Goal: Check status: Check status

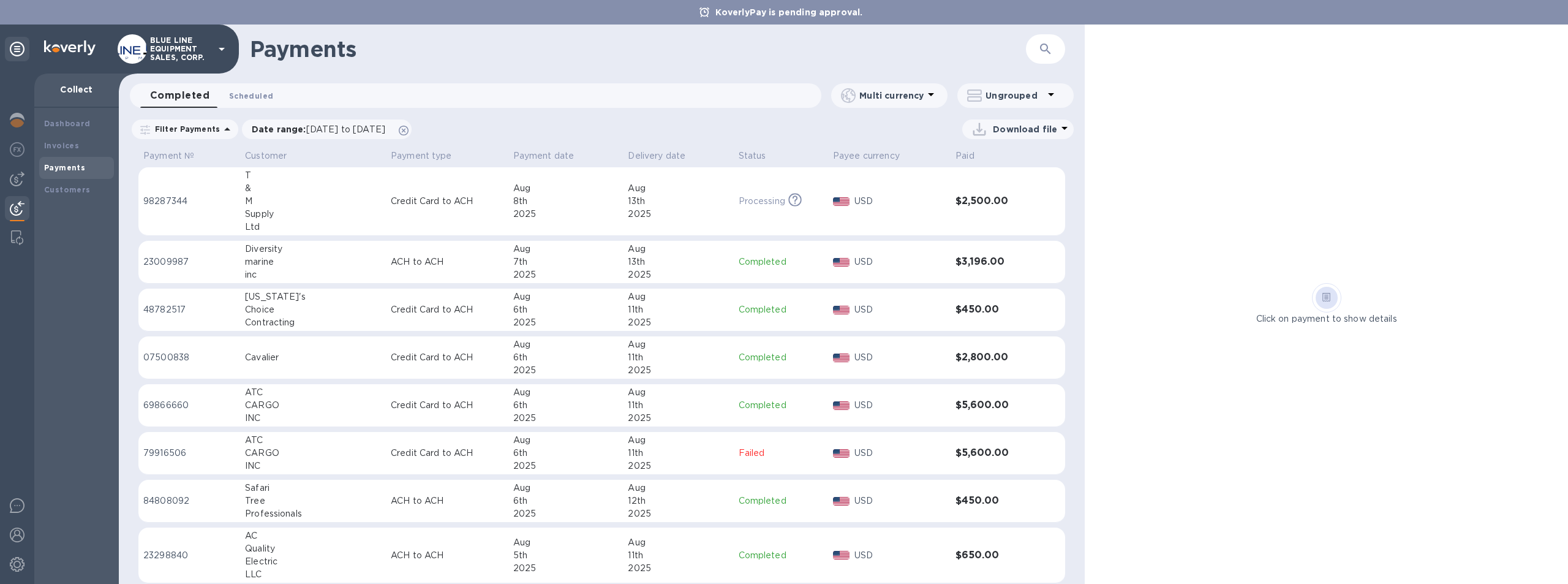
click at [242, 90] on span "Scheduled 0" at bounding box center [251, 96] width 44 height 13
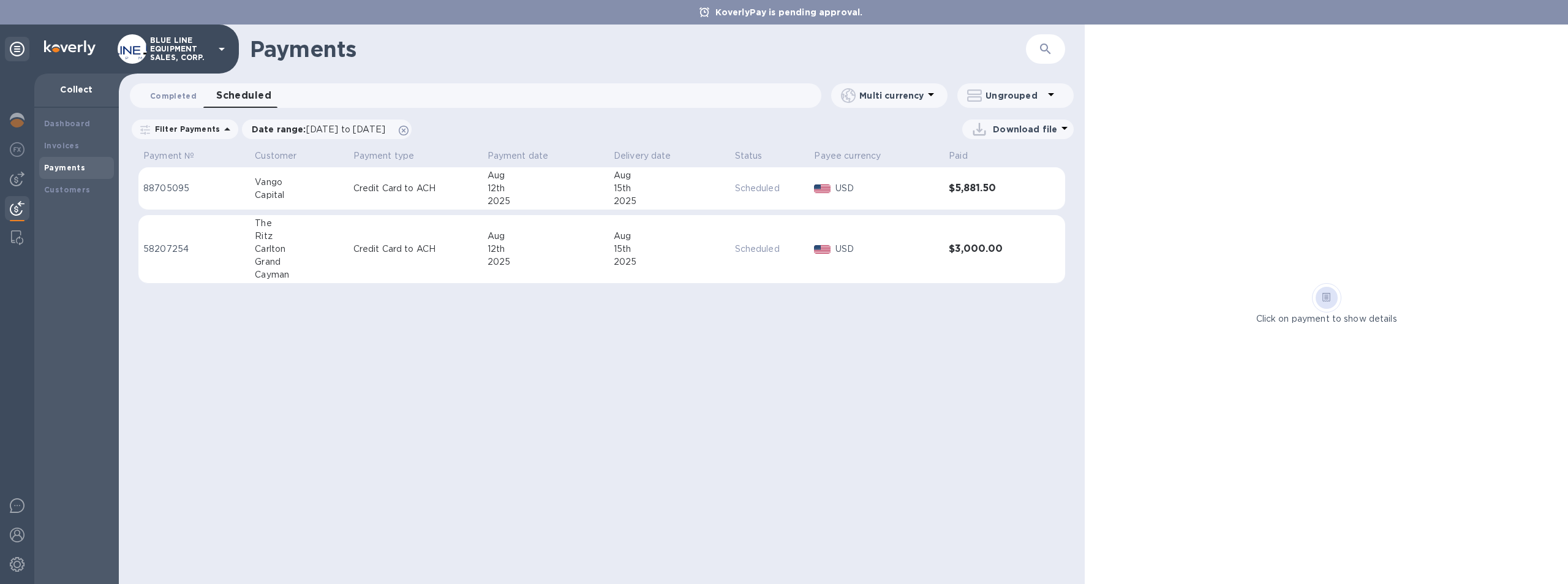
click at [163, 92] on span "Completed 0" at bounding box center [173, 96] width 46 height 13
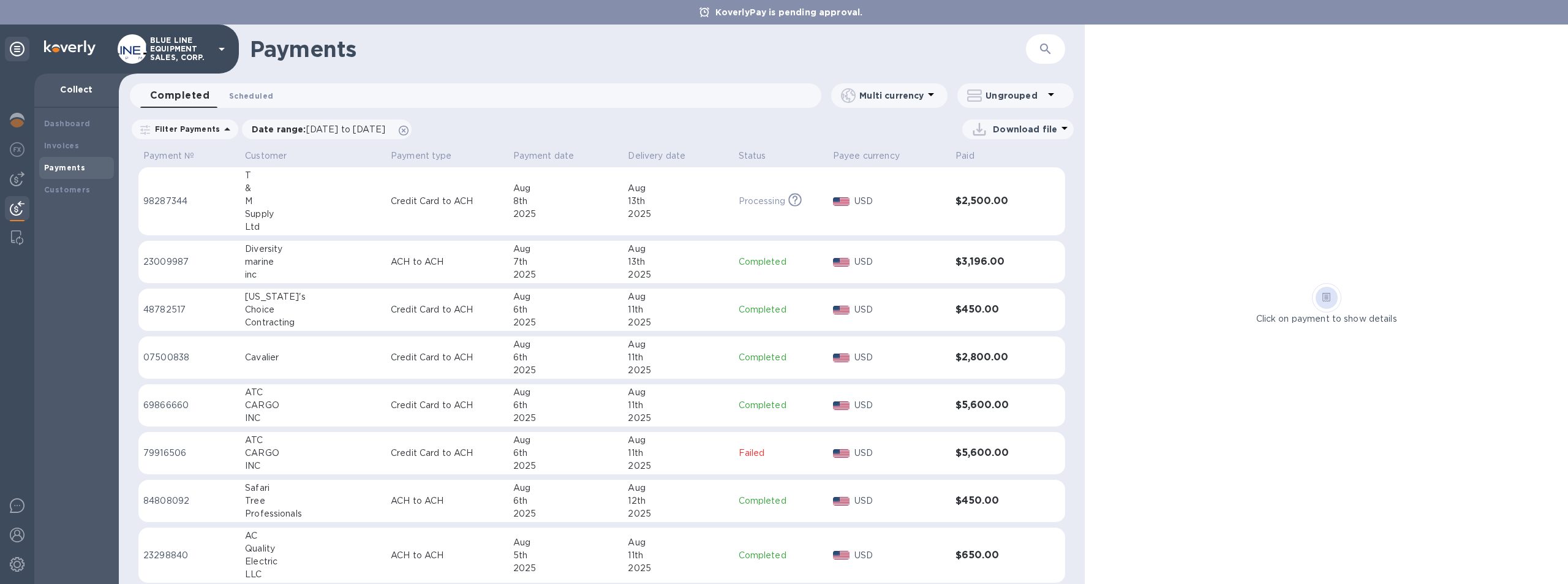
click at [255, 93] on span "Scheduled 0" at bounding box center [251, 96] width 44 height 13
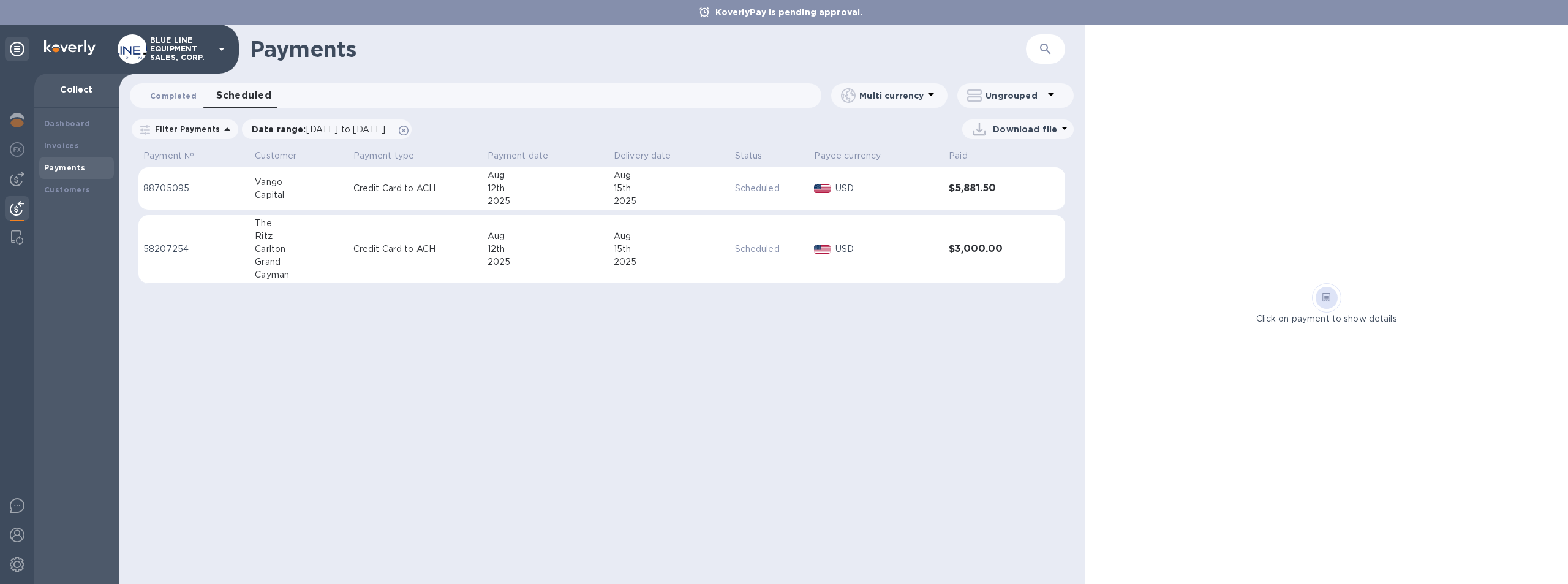
click at [166, 94] on span "Completed 0" at bounding box center [173, 96] width 46 height 13
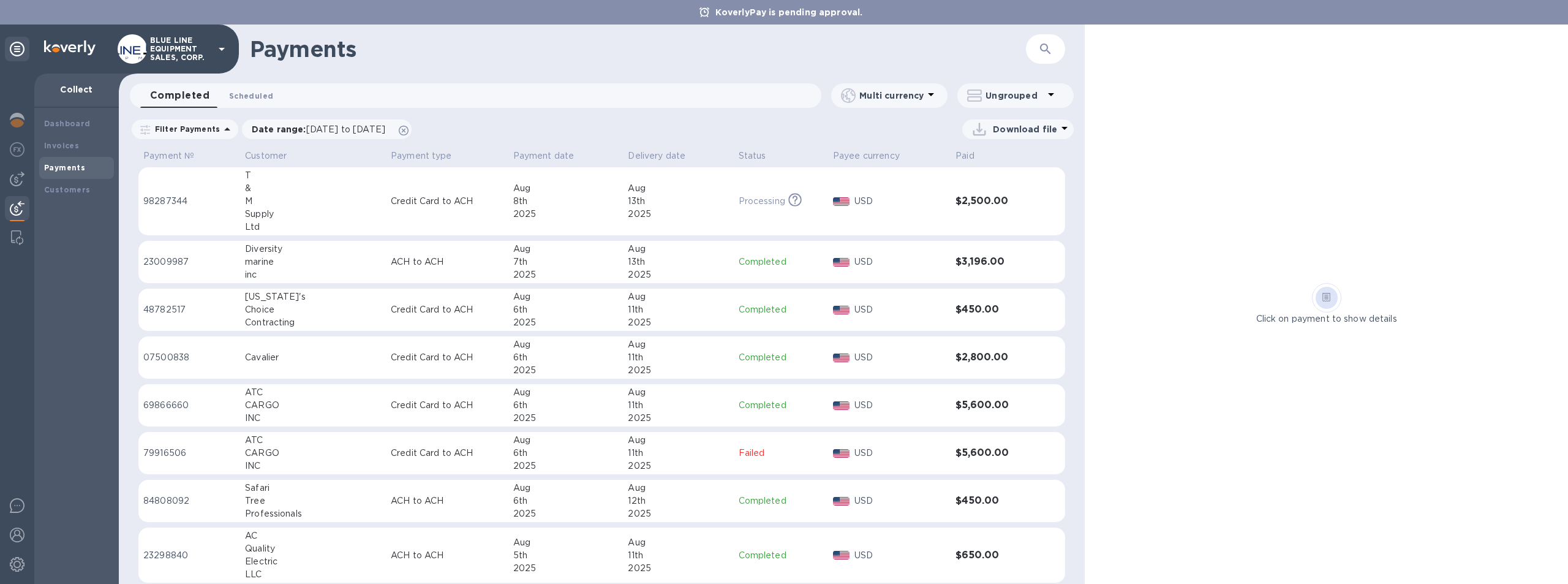
click at [250, 91] on span "Scheduled 0" at bounding box center [251, 96] width 44 height 13
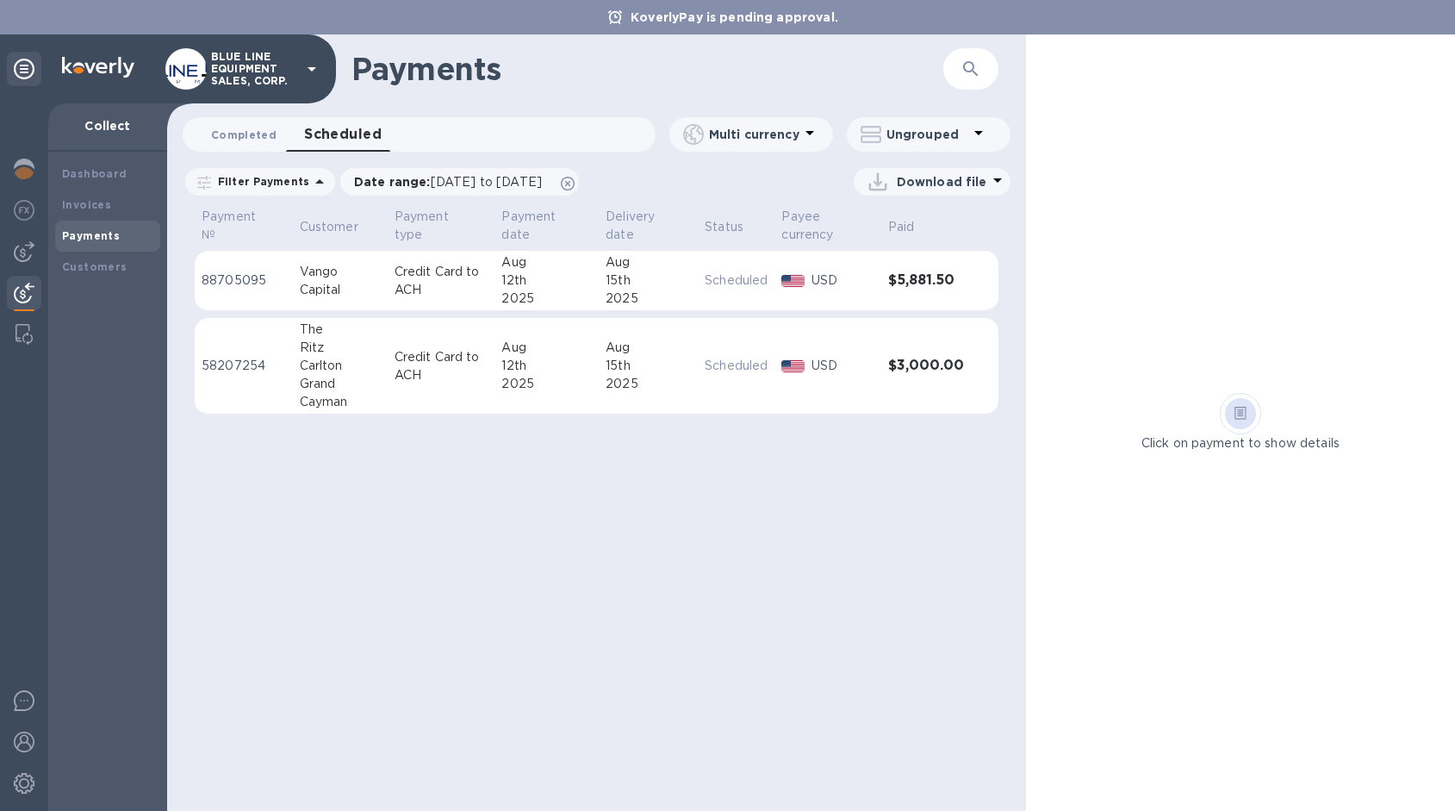
click at [235, 131] on span "Completed 0" at bounding box center [243, 135] width 65 height 18
